Goal: Task Accomplishment & Management: Complete application form

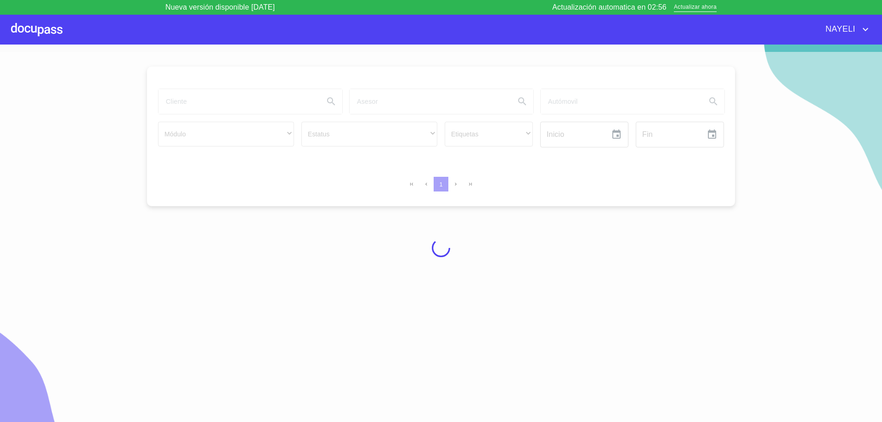
click at [262, 103] on div at bounding box center [441, 248] width 882 height 393
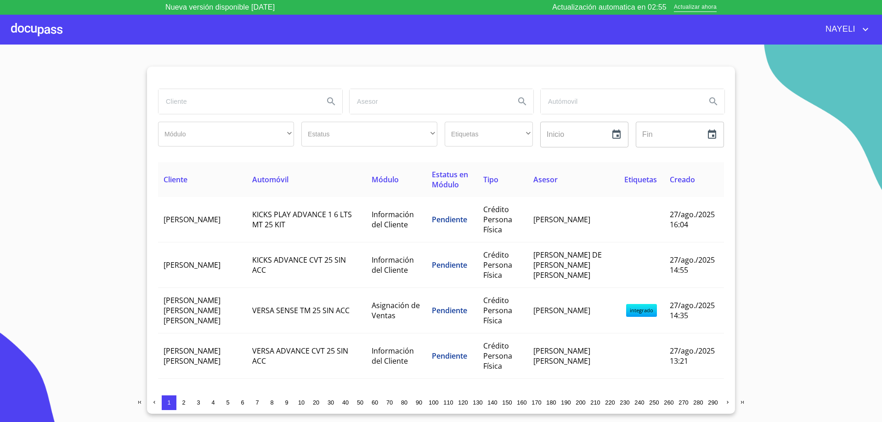
click at [262, 103] on input "search" at bounding box center [238, 101] width 158 height 25
type input "javier"
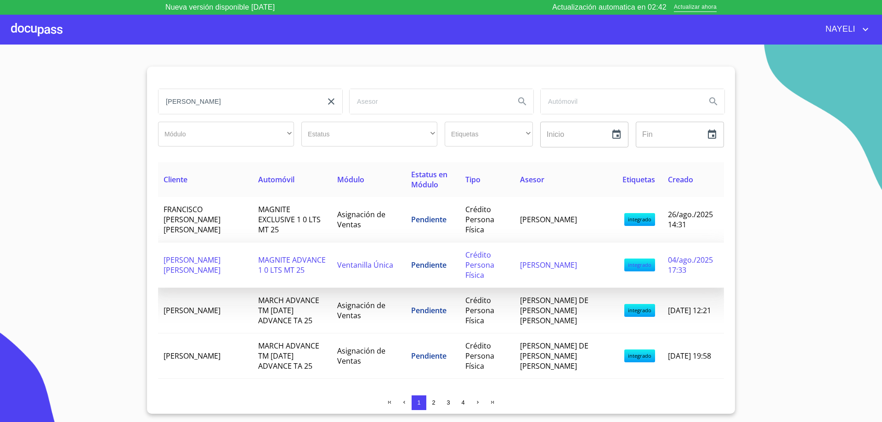
click at [186, 268] on span "JAVIER ESTRADA RODRIGUEZ" at bounding box center [192, 265] width 57 height 20
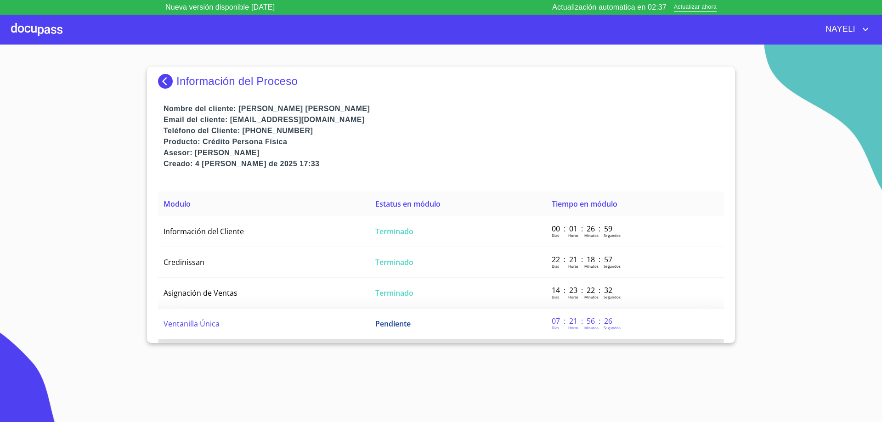
click at [197, 316] on td "Ventanilla Única" at bounding box center [264, 324] width 212 height 31
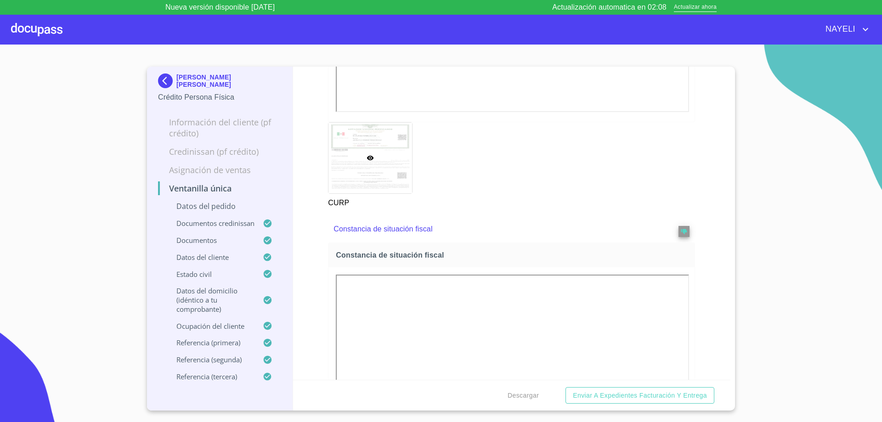
scroll to position [3217, 0]
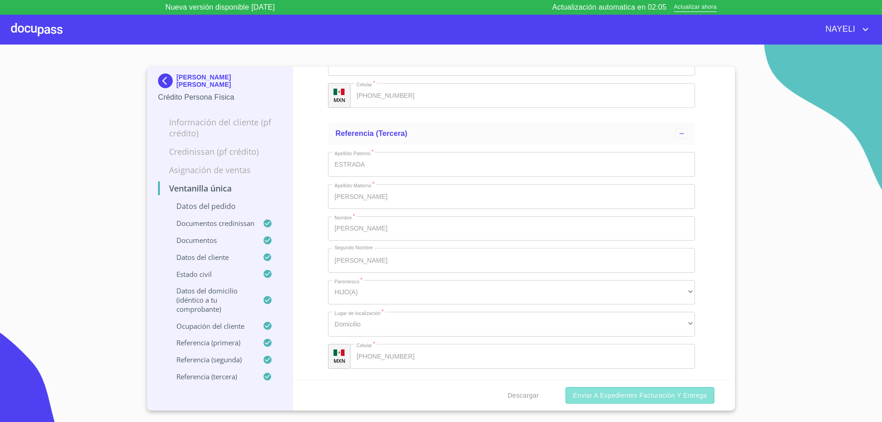
click at [690, 398] on span "Enviar a Expedientes Facturación y Entrega" at bounding box center [640, 395] width 134 height 11
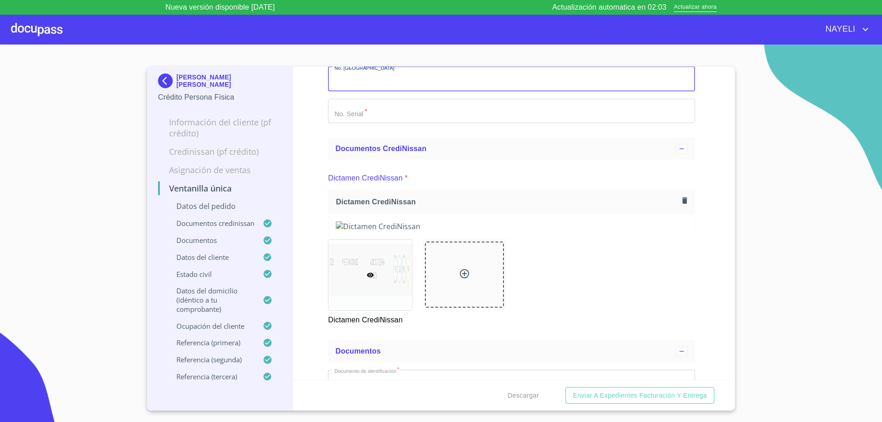
scroll to position [0, 0]
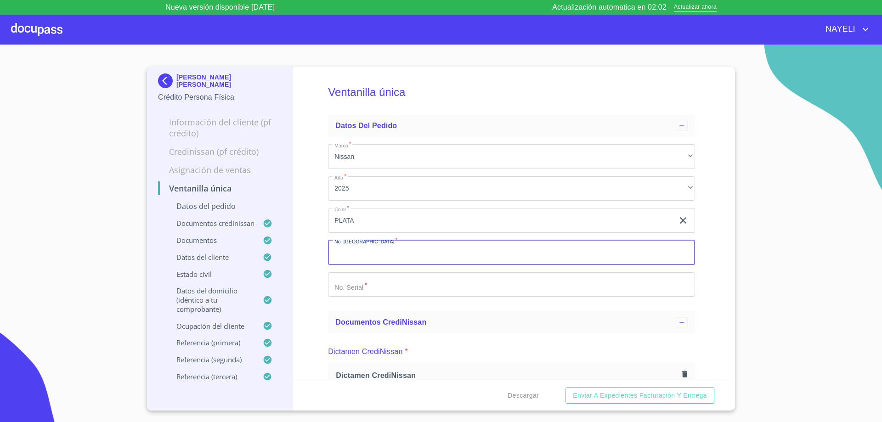
click at [388, 253] on input "Marca   *" at bounding box center [511, 252] width 367 height 25
type input "11786"
click at [364, 274] on input "Marca   *" at bounding box center [511, 285] width 367 height 25
type input "y389669"
click at [716, 304] on div "Ventanilla única Datos del pedido Marca   * Nissan ​ Año   * 2025 ​ Color   * P…" at bounding box center [512, 223] width 438 height 313
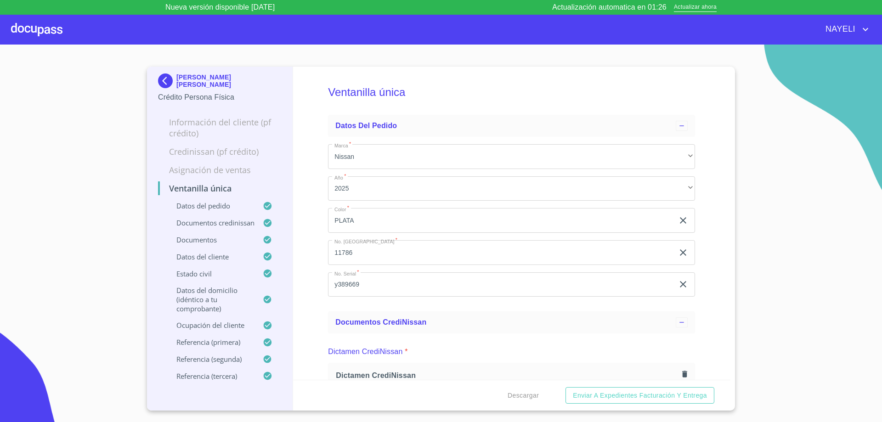
click at [165, 81] on img at bounding box center [167, 81] width 18 height 15
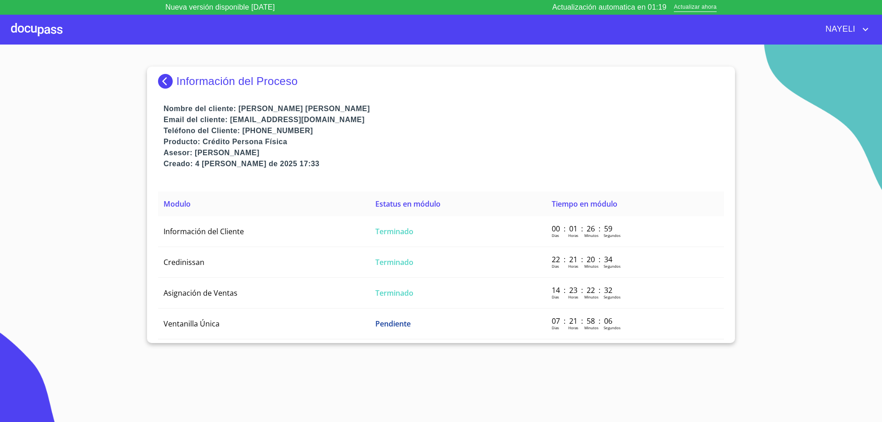
click at [161, 80] on img at bounding box center [167, 81] width 18 height 15
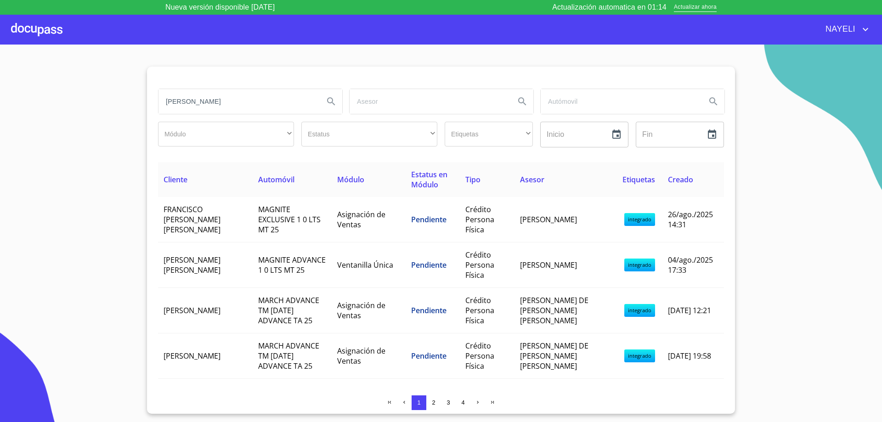
click at [197, 104] on input "javier" at bounding box center [238, 101] width 158 height 25
type input "j"
type input "cristobal"
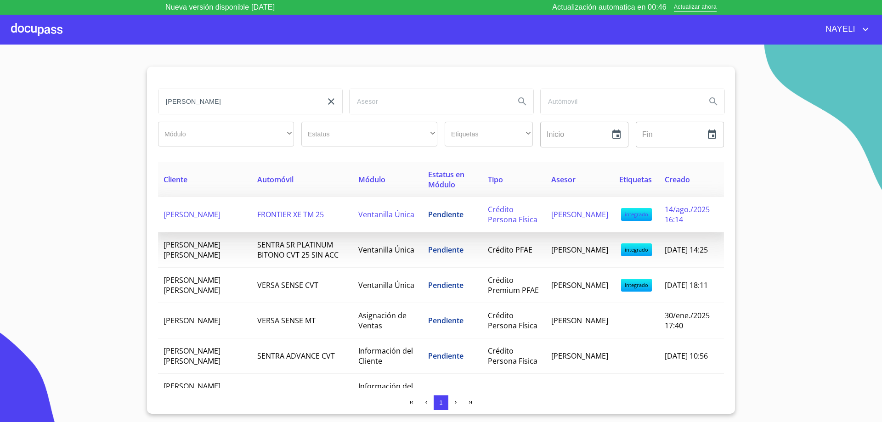
click at [175, 214] on span "CRISTOBAL DIAZ CUEVAS" at bounding box center [192, 215] width 57 height 10
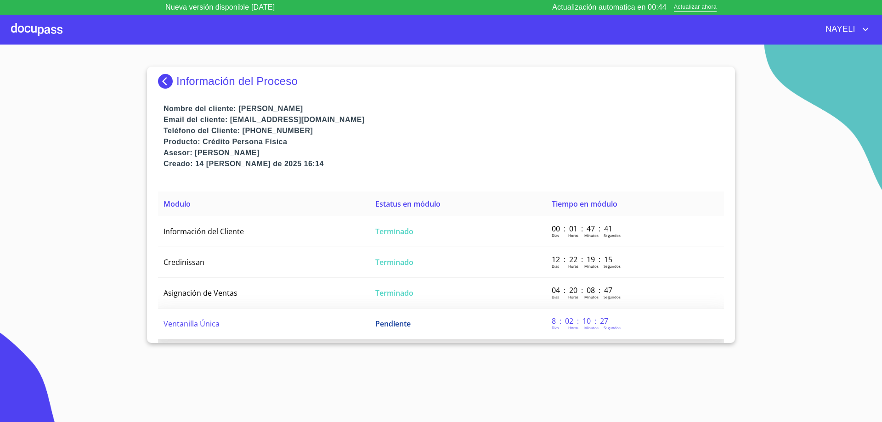
click at [310, 322] on td "Ventanilla Única" at bounding box center [264, 324] width 212 height 31
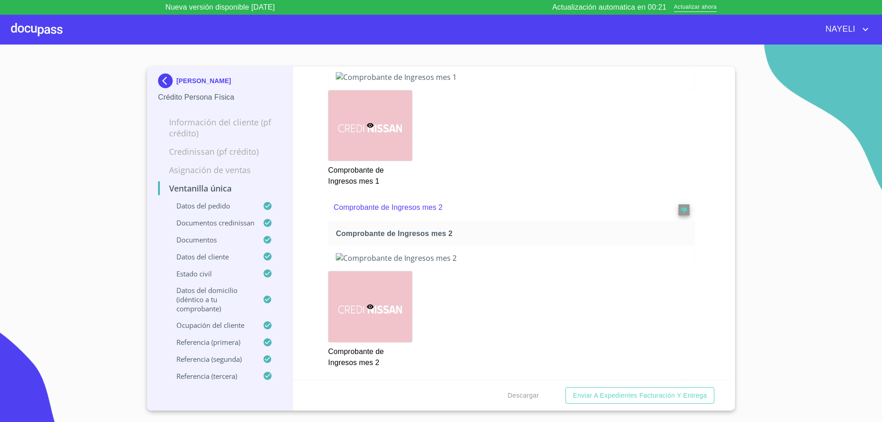
scroll to position [1287, 0]
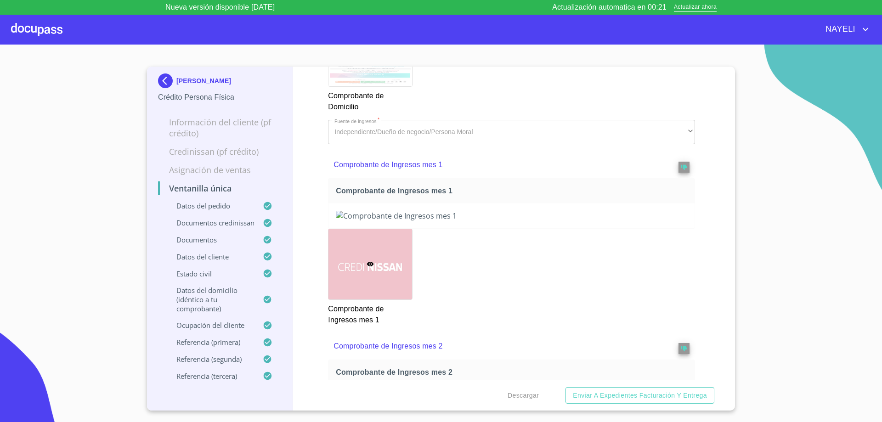
click at [626, 383] on div "Descargar Enviar a Expedientes Facturación y Entrega" at bounding box center [512, 395] width 438 height 31
click at [628, 391] on button "Enviar a Expedientes Facturación y Entrega" at bounding box center [640, 395] width 149 height 17
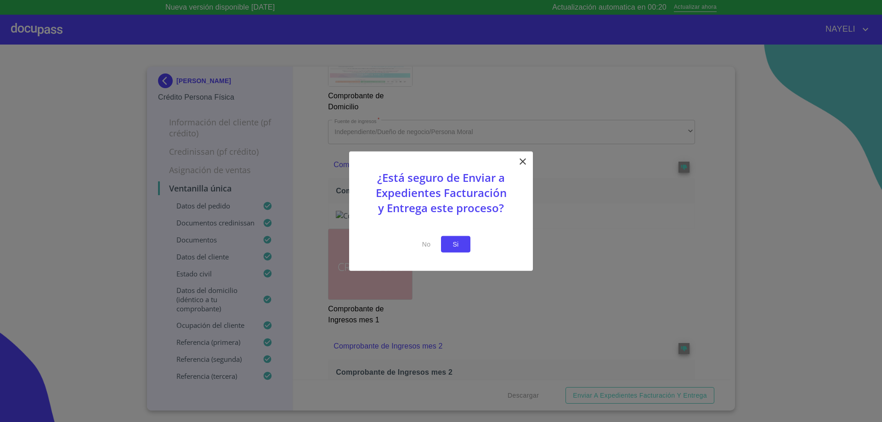
click at [461, 243] on span "Si" at bounding box center [456, 244] width 15 height 11
